Goal: Transaction & Acquisition: Obtain resource

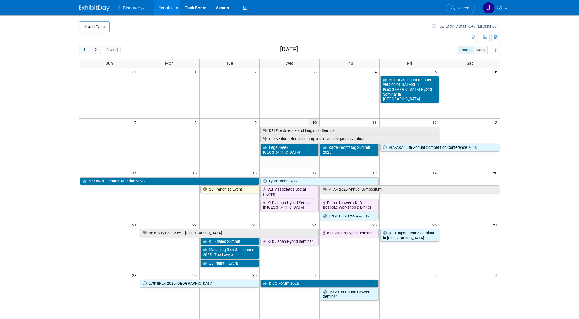
click at [138, 5] on button "KLDiscovery" at bounding box center [135, 6] width 36 height 13
click at [128, 54] on link "Nebula" at bounding box center [139, 54] width 44 height 9
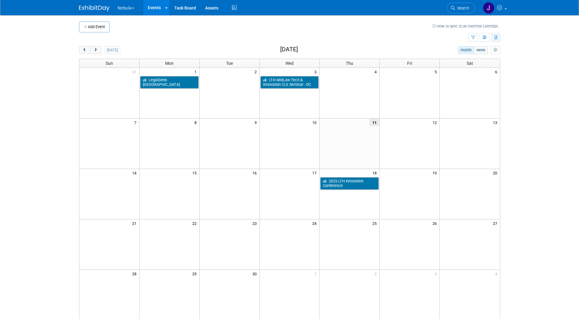
click at [495, 40] on button "button" at bounding box center [495, 37] width 9 height 9
click at [484, 38] on icon "button" at bounding box center [485, 38] width 5 height 4
click at [474, 36] on icon "button" at bounding box center [473, 38] width 4 height 4
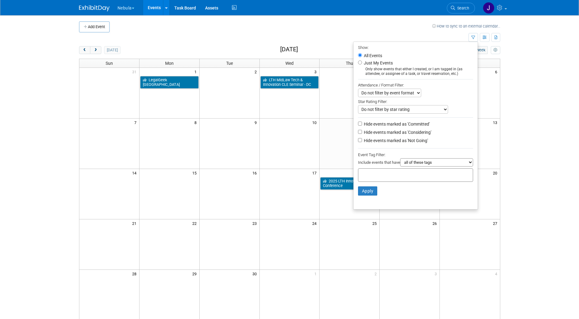
click at [386, 93] on select "Do not filter by event format Only show In-Person events Only show Virtual even…" at bounding box center [389, 93] width 63 height 9
click at [388, 93] on select "Do not filter by event format Only show In-Person events Only show Virtual even…" at bounding box center [389, 93] width 63 height 9
click at [386, 109] on select "Do not filter by star rating Only show events with no ratings (0 stars) Only sh…" at bounding box center [403, 109] width 90 height 9
click at [512, 66] on body "Nebula Explore: My Workspaces 3 Go to Workspace: KLDiscovery Nebula Ontrack Eve…" at bounding box center [289, 159] width 579 height 319
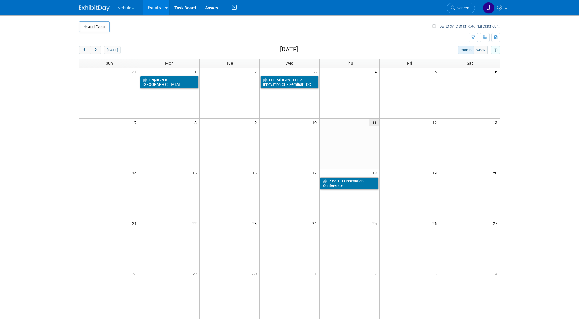
click at [493, 49] on button "myCustomButton" at bounding box center [495, 50] width 9 height 8
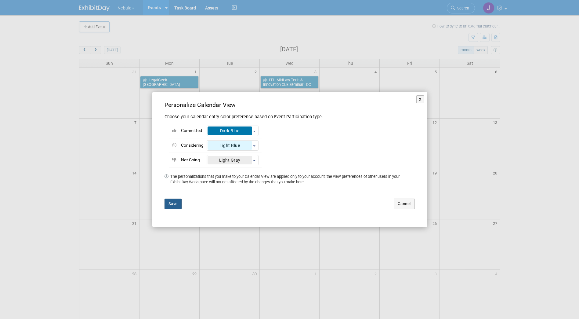
click at [175, 202] on button "Save" at bounding box center [172, 203] width 17 height 10
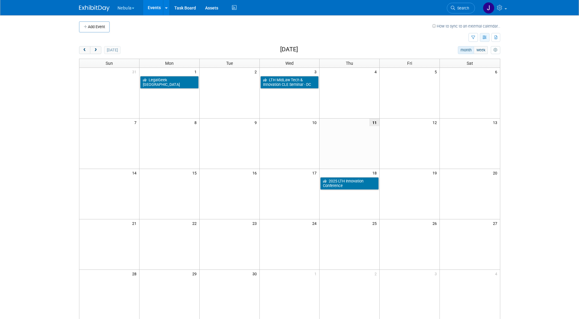
click at [483, 36] on icon "button" at bounding box center [485, 38] width 5 height 4
click at [133, 44] on div "Add Event How to sync to an external calendar... New Event Duplicate Event Warn…" at bounding box center [289, 198] width 430 height 367
click at [85, 50] on span "prev" at bounding box center [84, 50] width 5 height 4
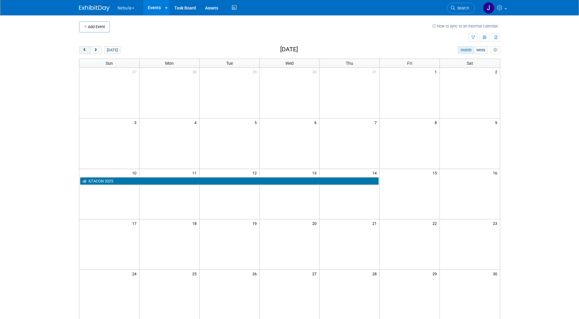
click at [85, 50] on span "prev" at bounding box center [84, 50] width 5 height 4
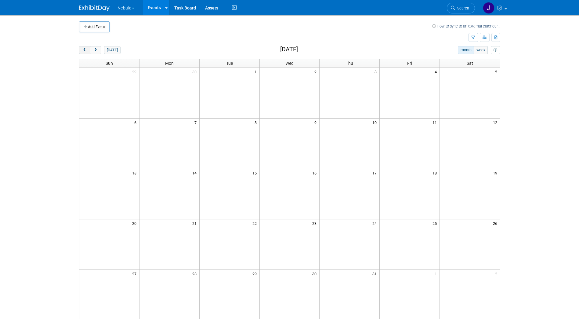
click at [85, 50] on span "prev" at bounding box center [84, 50] width 5 height 4
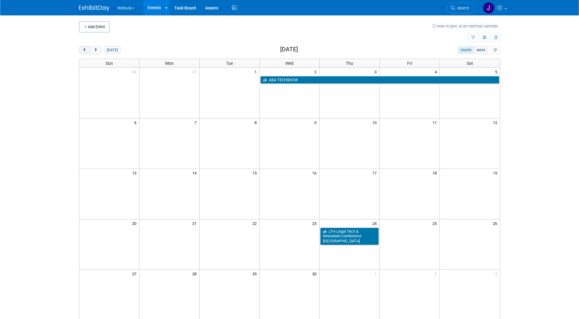
click at [85, 50] on span "prev" at bounding box center [84, 50] width 5 height 4
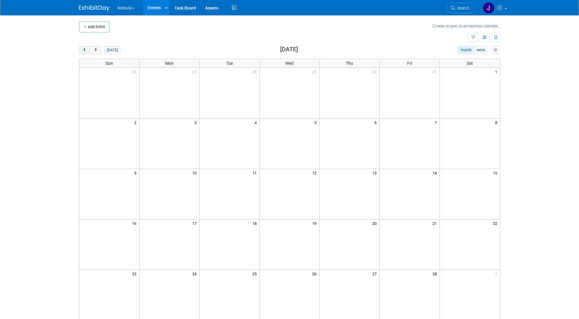
click at [85, 50] on span "prev" at bounding box center [84, 50] width 5 height 4
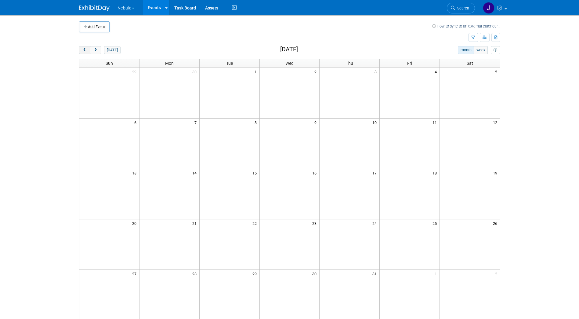
click at [85, 50] on span "prev" at bounding box center [84, 50] width 5 height 4
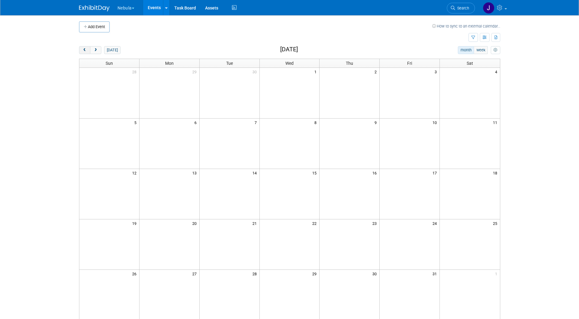
click at [85, 50] on span "prev" at bounding box center [84, 50] width 5 height 4
click at [493, 35] on button "button" at bounding box center [495, 37] width 9 height 9
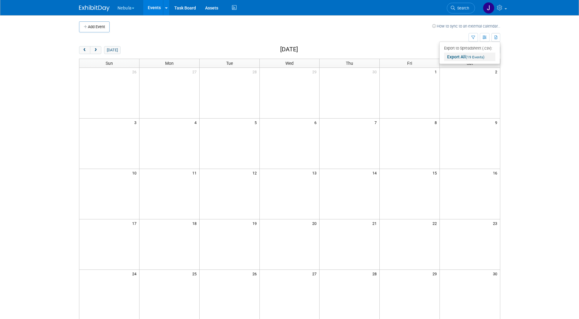
click at [463, 57] on link "Export All (19 Events)" at bounding box center [469, 56] width 51 height 9
click at [343, 31] on td at bounding box center [271, 26] width 323 height 11
click at [495, 50] on icon "myCustomButton" at bounding box center [495, 50] width 4 height 4
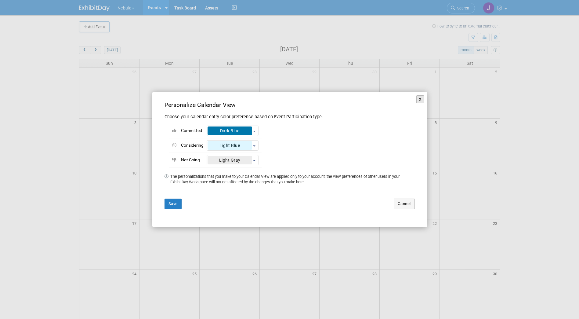
click at [421, 97] on button "X" at bounding box center [420, 99] width 8 height 8
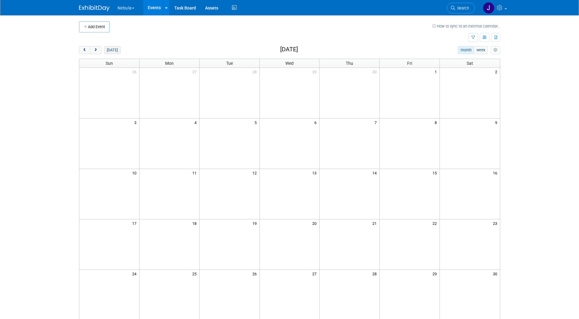
click at [115, 49] on button "today" at bounding box center [112, 50] width 16 height 8
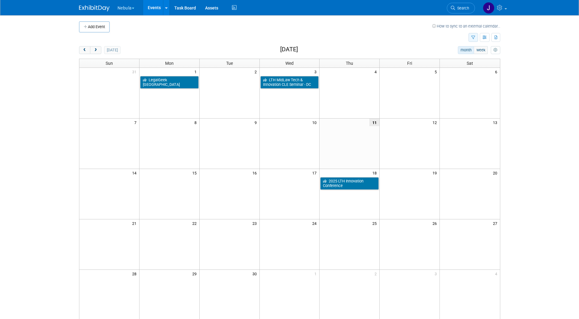
click at [472, 38] on icon "button" at bounding box center [473, 38] width 4 height 4
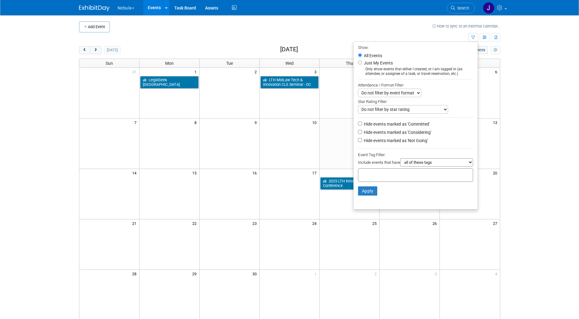
click at [417, 162] on li "Event Tag Filter: Include events that have all of these tags any one of these t…" at bounding box center [415, 159] width 124 height 17
click at [417, 164] on select "all of these tags any one of these tags only and exactly these specific tags" at bounding box center [436, 162] width 73 height 8
click at [422, 149] on ul "Show: All Events Just My Events Only show events that either I created, or I am…" at bounding box center [415, 126] width 125 height 168
click at [484, 36] on icon "button" at bounding box center [485, 38] width 5 height 4
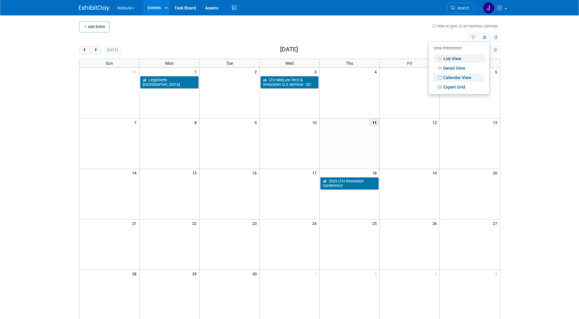
click at [451, 57] on link "List View" at bounding box center [458, 58] width 51 height 9
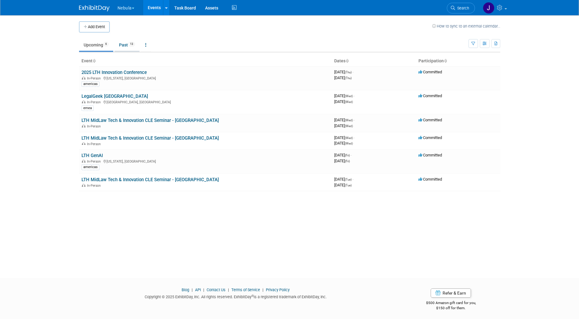
click at [127, 46] on link "Past 13" at bounding box center [126, 45] width 25 height 12
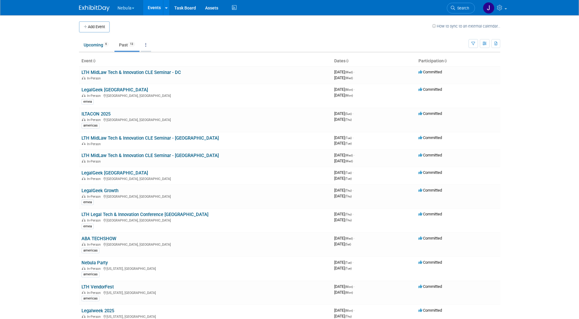
click at [146, 45] on icon at bounding box center [145, 45] width 1 height 4
click at [157, 60] on span "Past and Upcoming" at bounding box center [165, 62] width 36 height 5
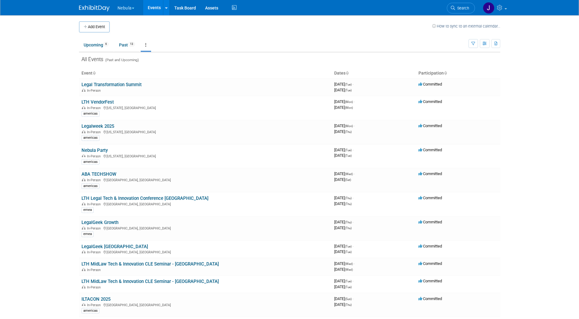
click at [134, 9] on button "Nebula" at bounding box center [129, 6] width 25 height 13
click at [139, 63] on link "Ontrack" at bounding box center [139, 63] width 44 height 9
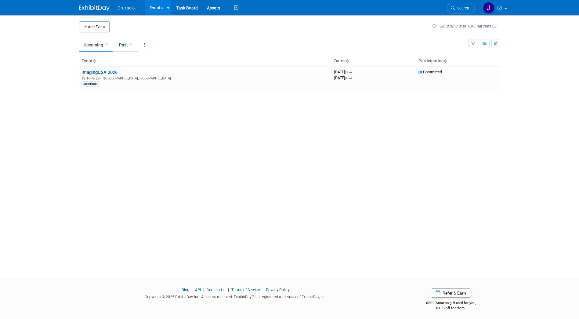
click at [128, 47] on link "Past 7" at bounding box center [125, 45] width 23 height 12
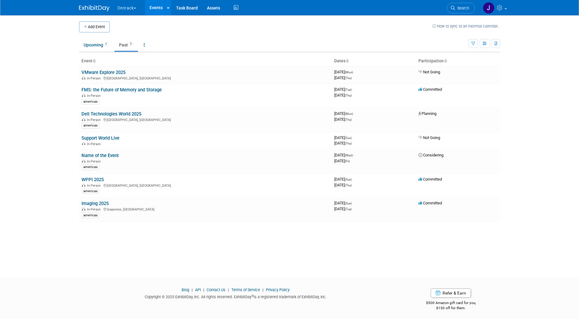
click at [337, 61] on th "Dates" at bounding box center [374, 61] width 84 height 10
click at [148, 46] on link at bounding box center [144, 45] width 10 height 12
click at [167, 69] on link "Grouped Annually Events grouped by year" at bounding box center [163, 72] width 49 height 13
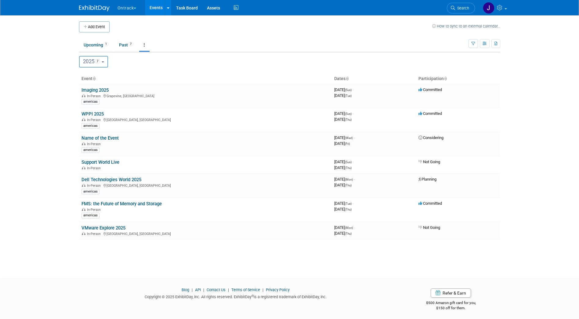
click at [107, 64] on button "2025 7" at bounding box center [93, 62] width 29 height 12
click at [104, 61] on b "button" at bounding box center [103, 61] width 2 height 1
click at [131, 11] on button "Ontrack" at bounding box center [130, 6] width 27 height 13
click at [138, 53] on link "Nebula" at bounding box center [139, 54] width 44 height 9
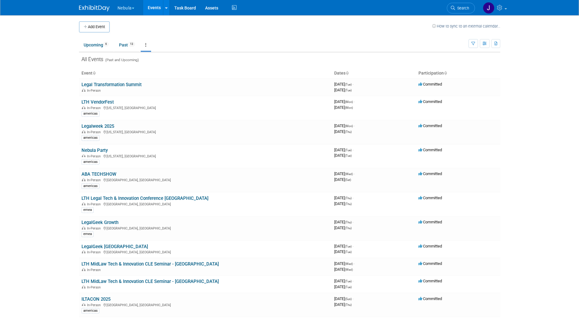
click at [149, 46] on link at bounding box center [146, 45] width 10 height 12
click at [163, 71] on link "Grouped Annually Events grouped by year" at bounding box center [165, 72] width 49 height 13
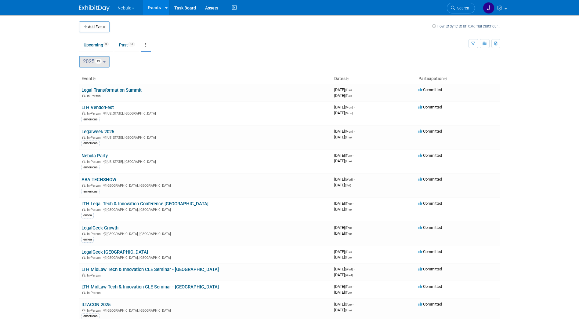
drag, startPoint x: 114, startPoint y: 61, endPoint x: 110, endPoint y: 61, distance: 3.7
click at [113, 61] on div "2025 <span class="tabBadge yearBadge" >19</span> 2025 19 2025 19" at bounding box center [289, 62] width 421 height 12
click at [106, 62] on b "button" at bounding box center [104, 61] width 2 height 1
click at [107, 58] on button "2025 19" at bounding box center [94, 62] width 31 height 12
click at [138, 60] on div "2025 <span class="tabBadge yearBadge" >19</span> 2025 19 2025 19" at bounding box center [289, 62] width 421 height 12
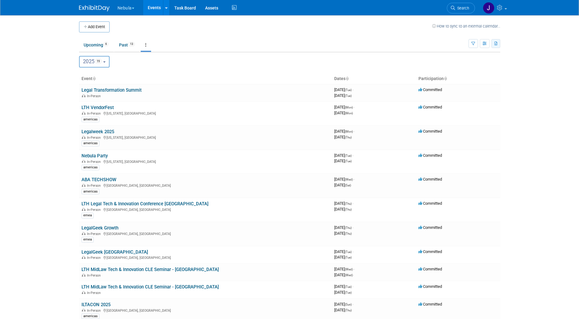
click at [497, 43] on icon "button" at bounding box center [495, 44] width 3 height 4
click at [481, 61] on span "(19 Events)" at bounding box center [475, 63] width 19 height 4
click at [121, 13] on button "Nebula" at bounding box center [129, 6] width 25 height 13
click at [127, 63] on link "Ontrack" at bounding box center [139, 63] width 44 height 9
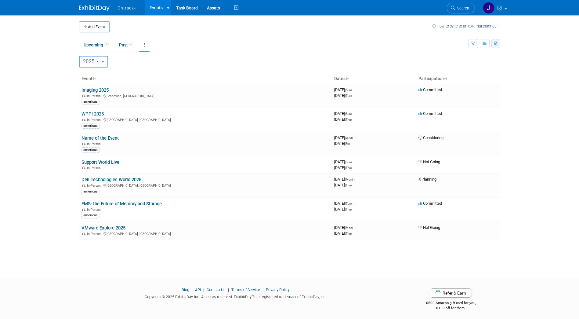
click at [496, 45] on icon "button" at bounding box center [495, 44] width 3 height 4
click at [465, 70] on span "(8 Events)" at bounding box center [461, 72] width 16 height 4
